Goal: Task Accomplishment & Management: Manage account settings

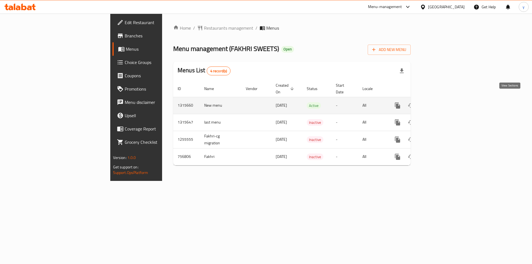
click at [444, 99] on link "enhanced table" at bounding box center [437, 105] width 13 height 13
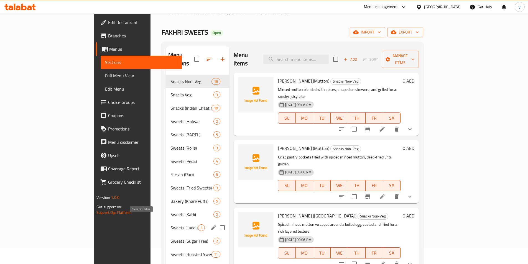
scroll to position [28, 0]
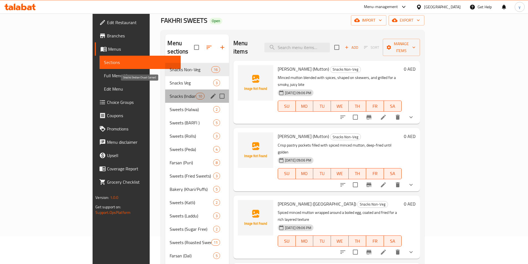
click at [170, 93] on span "Snacks (Indian Chaat Corner)" at bounding box center [183, 96] width 26 height 7
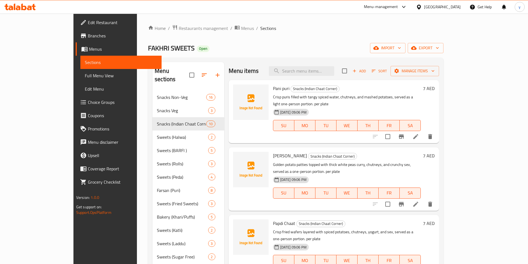
click at [374, 40] on div "Home / Restaurants management / Menus / Sections FAKHRI SWEETS Open import expo…" at bounding box center [295, 267] width 295 height 485
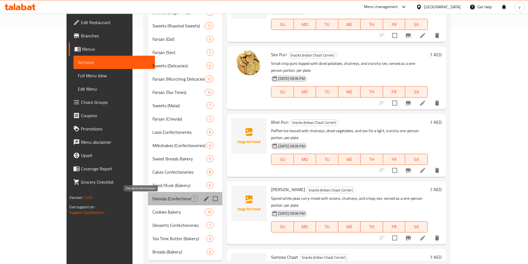
click at [152, 198] on span "Falooda (Confectioneries)" at bounding box center [171, 198] width 39 height 7
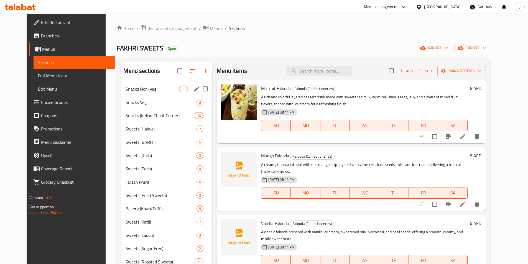
click at [152, 94] on div "Snacks Non-Veg 16" at bounding box center [166, 88] width 91 height 13
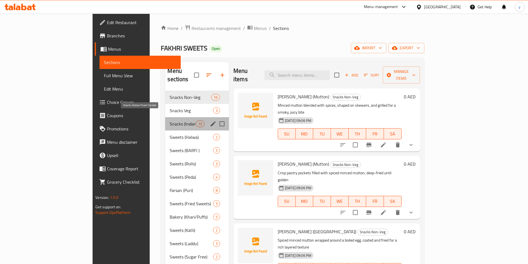
click at [170, 121] on span "Snacks (Indian Chaat Corner)" at bounding box center [183, 124] width 26 height 7
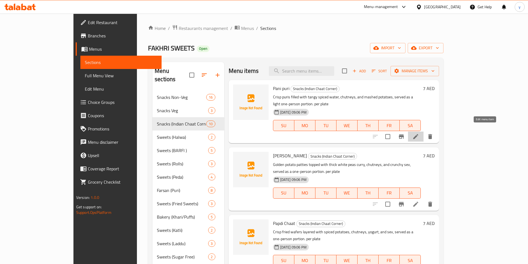
click at [418, 134] on icon at bounding box center [415, 136] width 5 height 5
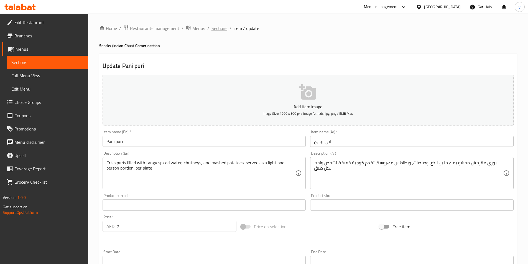
click at [217, 31] on span "Sections" at bounding box center [219, 28] width 16 height 7
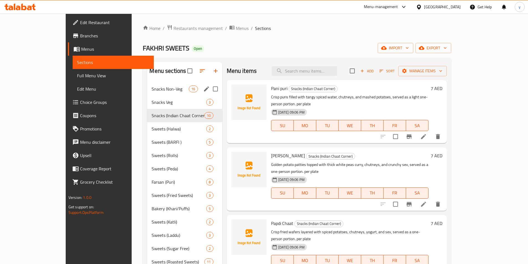
click at [152, 86] on span "Snacks Non-Veg" at bounding box center [170, 89] width 37 height 7
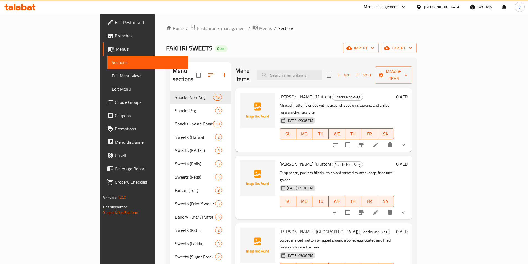
click at [383, 140] on li at bounding box center [376, 145] width 16 height 10
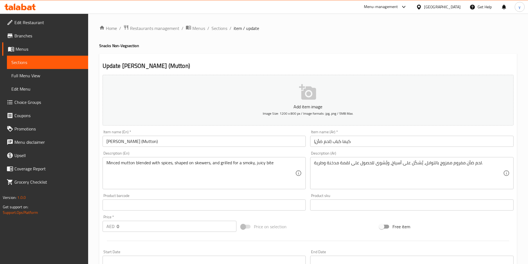
click at [152, 141] on input "[PERSON_NAME] (Mutton)" at bounding box center [204, 141] width 203 height 11
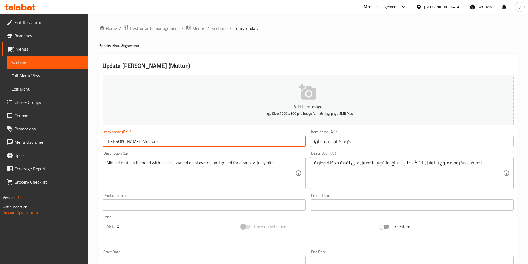
click at [152, 141] on input "[PERSON_NAME] (Mutton)" at bounding box center [204, 141] width 203 height 11
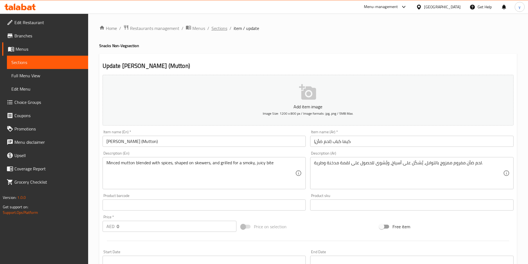
click at [222, 29] on span "Sections" at bounding box center [219, 28] width 16 height 7
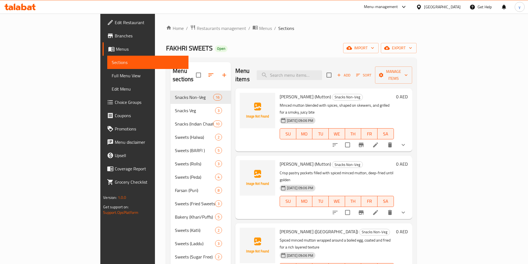
click at [383, 140] on li at bounding box center [376, 145] width 16 height 10
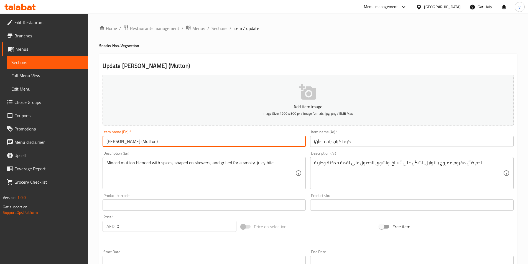
drag, startPoint x: 135, startPoint y: 139, endPoint x: 155, endPoint y: 146, distance: 21.5
click at [156, 148] on div "Item name (En)   * [PERSON_NAME] (Mutton) Item name (En) *" at bounding box center [204, 138] width 208 height 21
type input "Kheema Kebab"
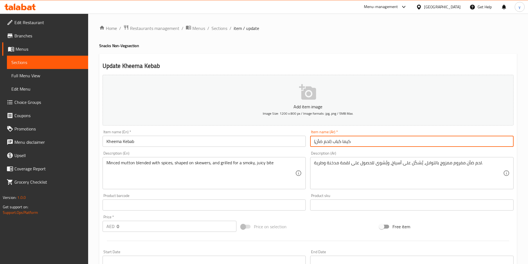
drag, startPoint x: 331, startPoint y: 144, endPoint x: 290, endPoint y: 141, distance: 40.8
click at [290, 141] on div "Add item image Image Size: 1200 x 800 px / Image formats: jpg, png / 5MB Max. I…" at bounding box center [307, 192] width 415 height 239
click at [330, 142] on input "كيما كباب (" at bounding box center [411, 141] width 203 height 11
drag, startPoint x: 490, startPoint y: 139, endPoint x: 491, endPoint y: 142, distance: 3.2
click at [491, 142] on input "كيما كباب (" at bounding box center [411, 141] width 203 height 11
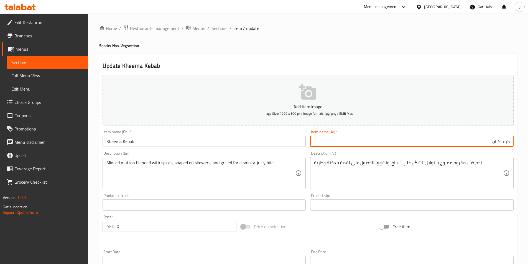
type input "كيما كباب"
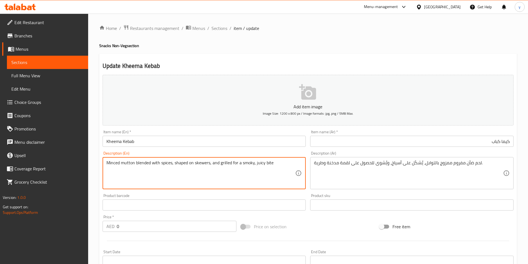
click at [245, 166] on textarea "Minced mutton blended with spices, shaped on skewers, and grilled for a smoky, …" at bounding box center [200, 173] width 189 height 26
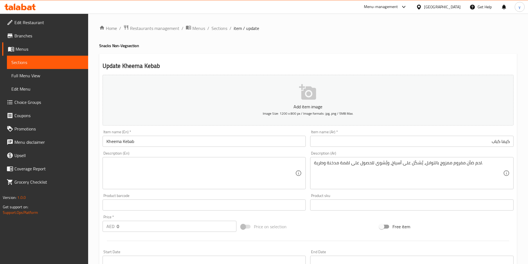
click at [197, 170] on textarea at bounding box center [200, 173] width 189 height 26
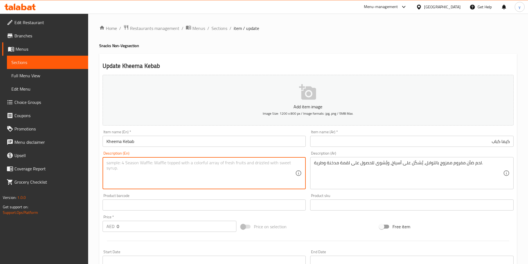
paste textarea "Minced meat marinated with aromatic spices, shaped into patties and grilled to …"
type textarea "Minced meat marinated with aromatic spices, shaped into patties and grilled to …"
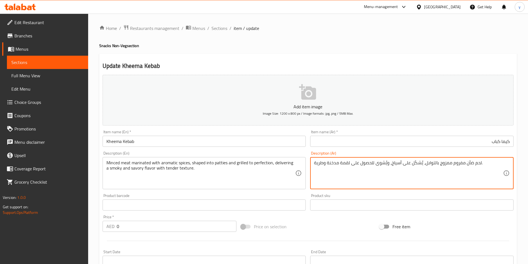
click at [351, 170] on textarea "لحم ضأن مفروم ممزوج بالتوابل، يُشكَّل على أسياخ، ويُشوى للحصول على لقمة مدخنة و…" at bounding box center [408, 173] width 189 height 26
paste textarea "مفروم متبل بالتوابل العطرية، مشكل على شكل فطائر ومشوي إلى درجة الكمال، مما يوفر…"
click at [403, 165] on textarea "لحم مفروم متبل بالتوابل العطرية، مشكل على شكل فطائر ومشوي إلى درجة الكمال، مما …" at bounding box center [408, 173] width 189 height 26
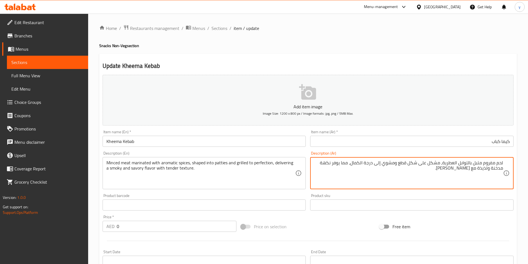
click at [371, 167] on textarea "لحم مفروم متبل بالتوابل العطرية، مشكل على شكل قطع ومشوي إلى درجة الكمال، مما يو…" at bounding box center [408, 173] width 189 height 26
click at [496, 168] on textarea "لحم مفروم متبل بالتوابل العطرية، مشكل على شكل قطع ومشوي إلى الكمال، مما يوفر نك…" at bounding box center [408, 173] width 189 height 26
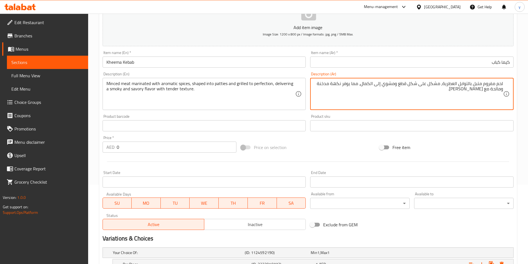
scroll to position [139, 0]
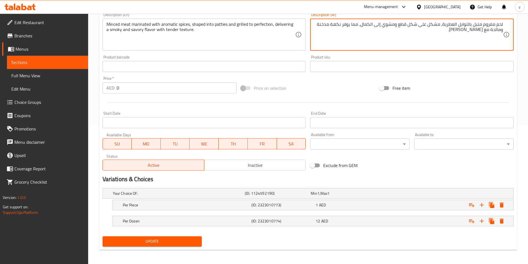
type textarea "لحم مفروم متبل بالتوابل العطرية، مشكل على شكل قطع ومشوي إلى الكمال، مما يوفر نك…"
click at [147, 240] on span "Update" at bounding box center [152, 241] width 91 height 7
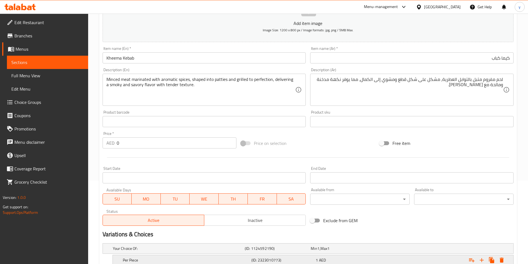
scroll to position [140, 0]
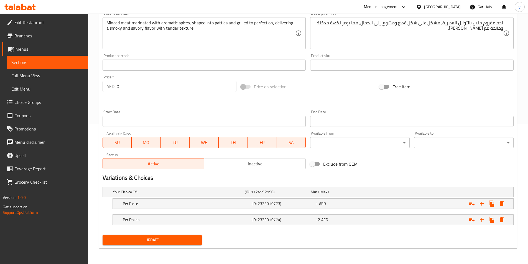
click at [151, 245] on button "Update" at bounding box center [153, 240] width 100 height 10
click at [238, 203] on h5 "Per Piece" at bounding box center [186, 204] width 126 height 6
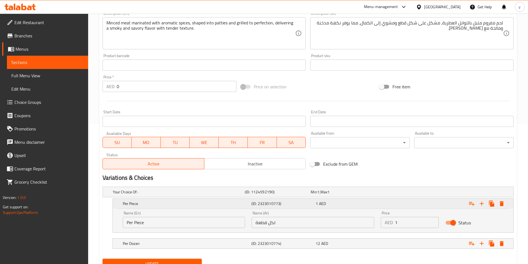
click at [231, 208] on div "Per Piece (ID: 2323010773) 1 AED" at bounding box center [315, 204] width 386 height 12
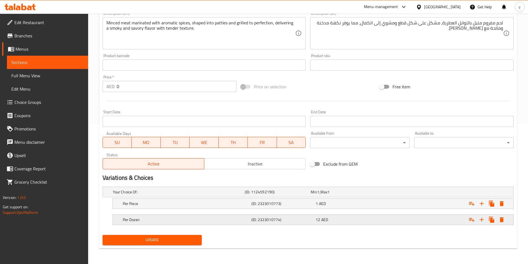
click at [214, 223] on div "Per Dozen" at bounding box center [186, 220] width 129 height 8
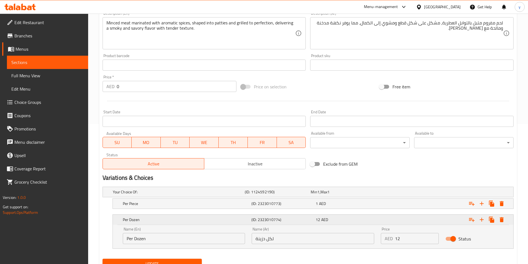
click at [214, 223] on div "Per Dozen" at bounding box center [186, 220] width 129 height 8
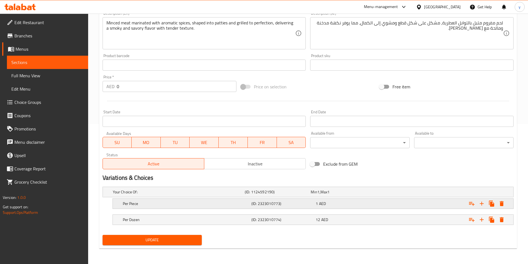
click at [154, 203] on h5 "Per Piece" at bounding box center [186, 204] width 126 height 6
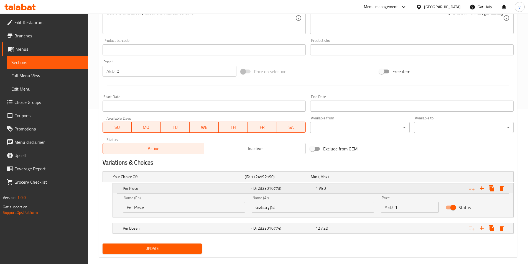
scroll to position [164, 0]
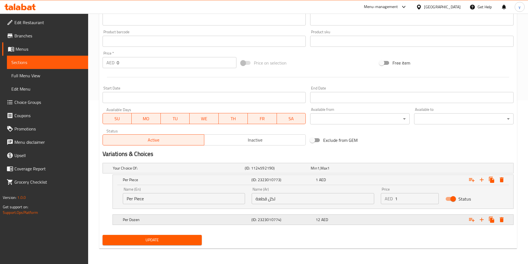
click at [214, 222] on h5 "Per Dozen" at bounding box center [186, 220] width 126 height 6
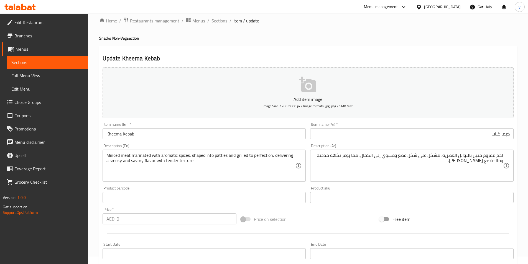
scroll to position [0, 0]
